Goal: Navigation & Orientation: Find specific page/section

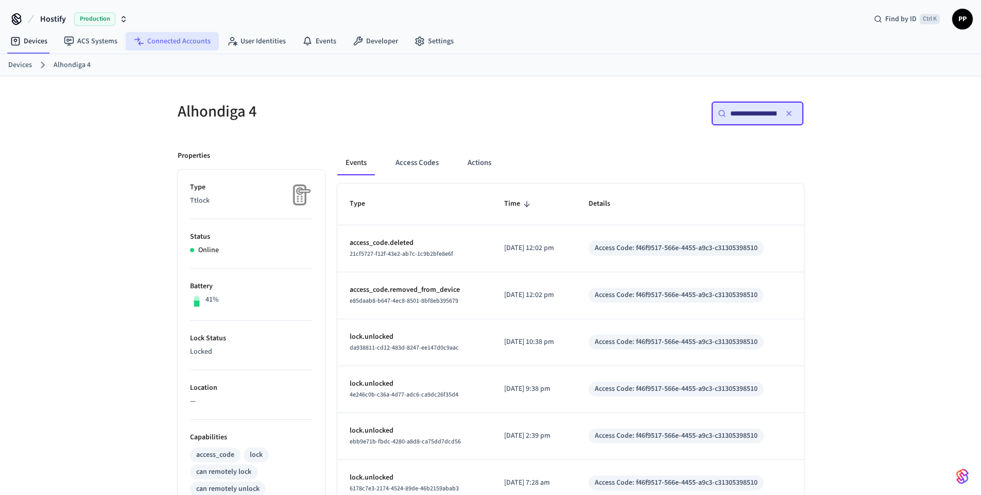
click at [162, 42] on link "Connected Accounts" at bounding box center [172, 41] width 93 height 19
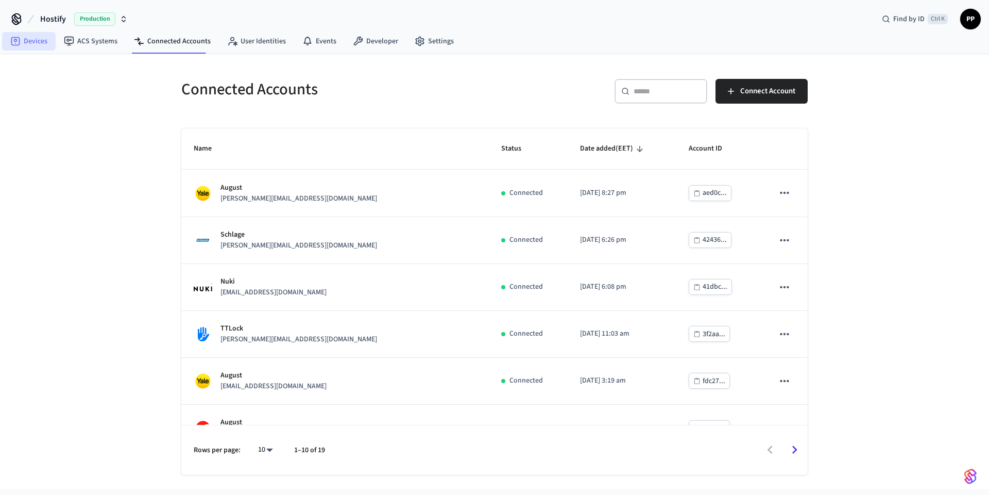
click at [30, 39] on link "Devices" at bounding box center [29, 41] width 54 height 19
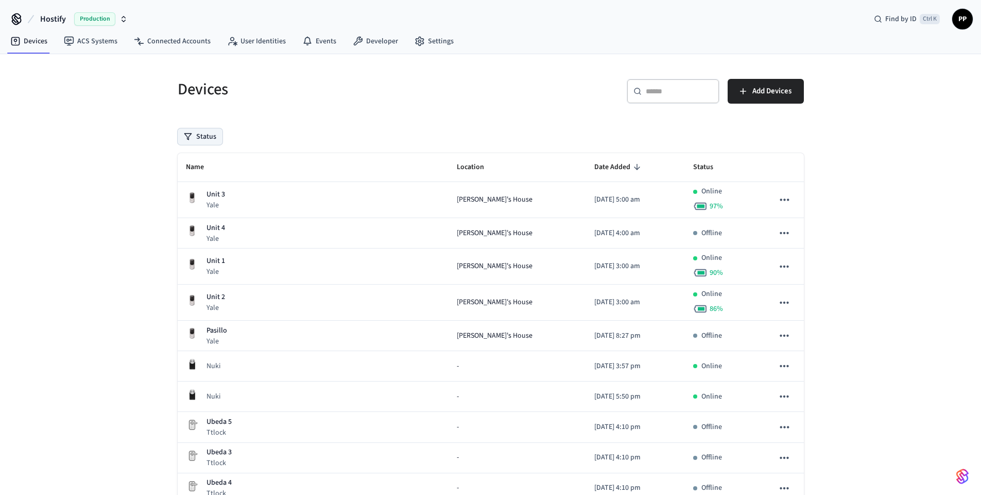
click at [196, 137] on button "Status" at bounding box center [200, 136] width 45 height 16
click at [297, 87] on h5 "Devices" at bounding box center [331, 89] width 307 height 21
click at [158, 41] on link "Connected Accounts" at bounding box center [172, 41] width 93 height 19
